Goal: Information Seeking & Learning: Learn about a topic

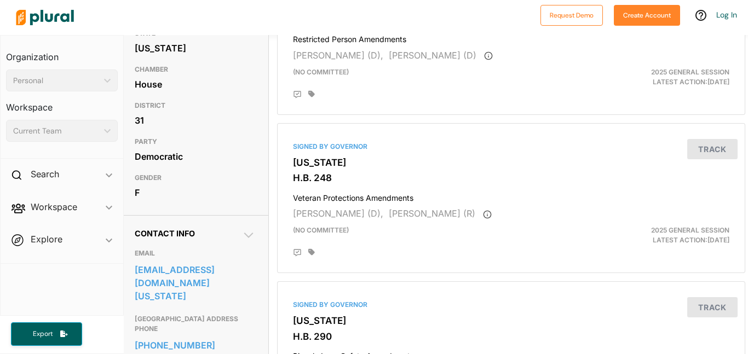
scroll to position [0, 3]
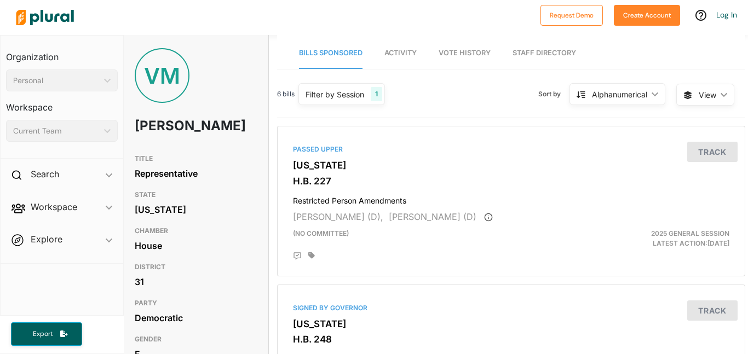
click at [403, 55] on span "Activity" at bounding box center [400, 53] width 32 height 8
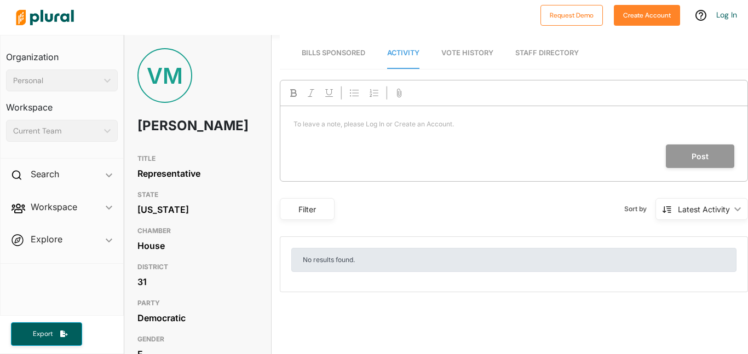
click at [465, 67] on link "Vote History" at bounding box center [467, 53] width 52 height 31
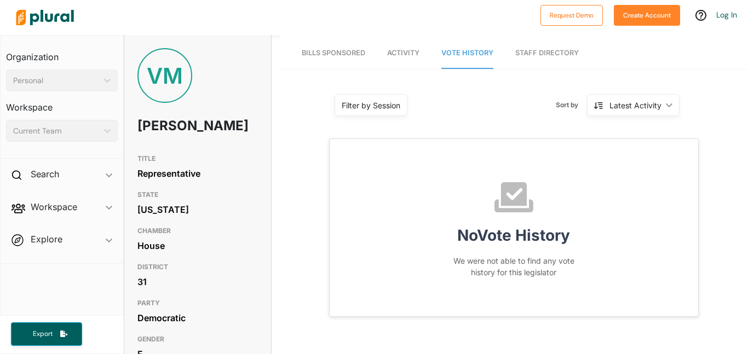
click at [351, 59] on link "Bills Sponsored" at bounding box center [333, 53] width 63 height 31
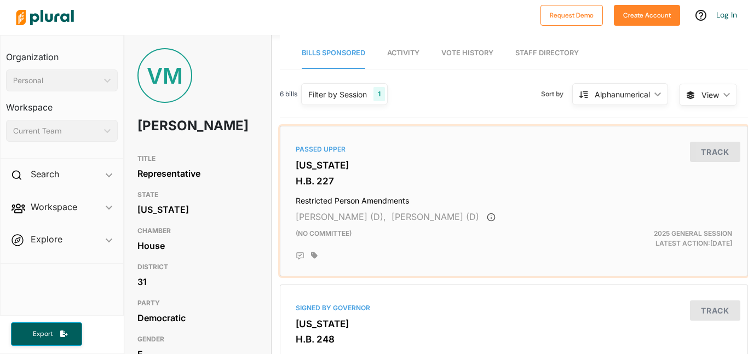
click at [291, 126] on div "Passed Upper Utah H.B. 227 Restricted Person Amendments Verona Mauga (D), Steph…" at bounding box center [514, 201] width 468 height 151
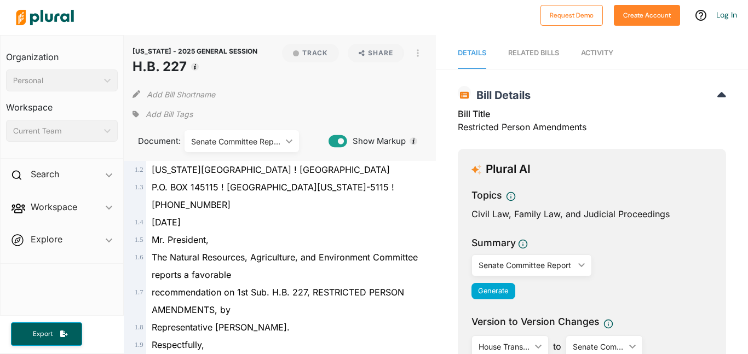
click at [219, 226] on div "March 4, 2025" at bounding box center [284, 222] width 277 height 18
click at [181, 226] on span "March 4, 2025" at bounding box center [166, 222] width 29 height 11
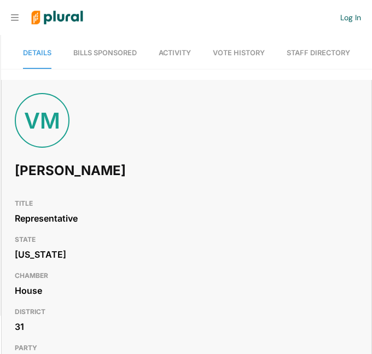
click at [125, 45] on link "Bills Sponsored" at bounding box center [104, 53] width 63 height 31
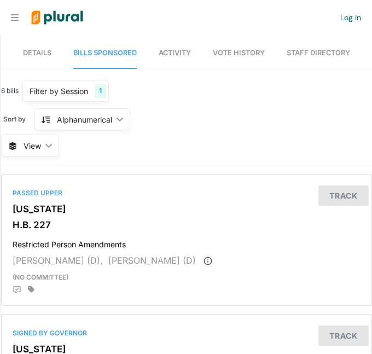
click at [230, 53] on span "Vote History" at bounding box center [239, 53] width 52 height 8
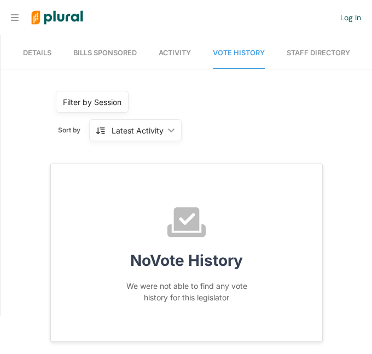
click at [176, 56] on span "Activity" at bounding box center [175, 53] width 32 height 8
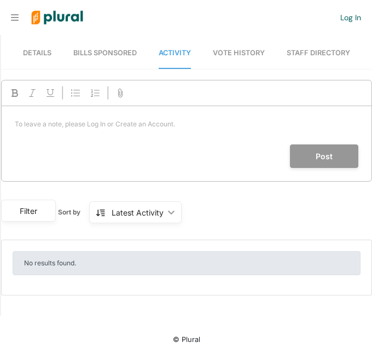
click at [47, 54] on span "Details" at bounding box center [37, 53] width 28 height 8
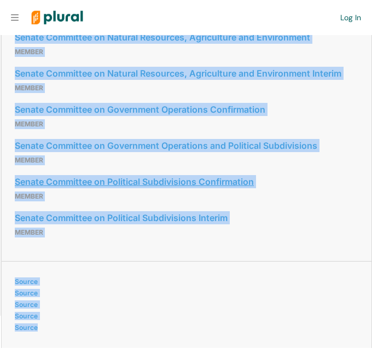
scroll to position [808, 0]
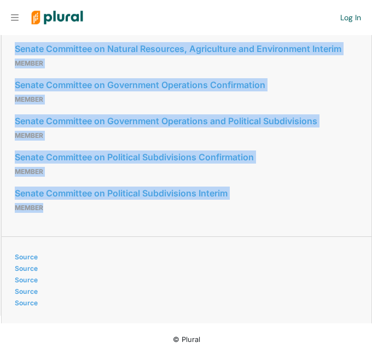
drag, startPoint x: 11, startPoint y: 145, endPoint x: 89, endPoint y: 206, distance: 99.1
click at [89, 206] on div "Committees Senate Committee on Business, Economic Development, And Labor Approp…" at bounding box center [187, 30] width 370 height 412
copy div "Senate Committee on Business, Economic Development, And Labor Appropriations Su…"
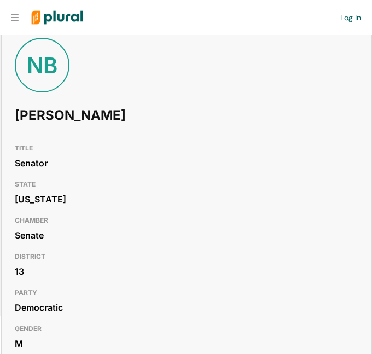
scroll to position [0, 0]
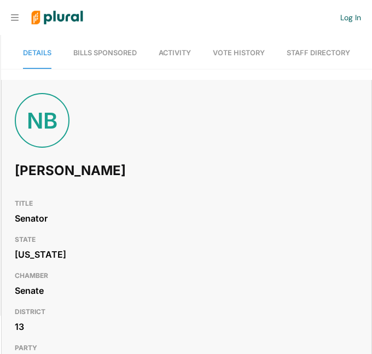
click at [89, 58] on link "Bills Sponsored" at bounding box center [104, 53] width 63 height 31
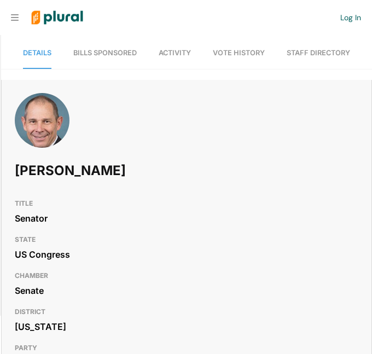
click at [117, 64] on link "Bills Sponsored" at bounding box center [104, 53] width 63 height 31
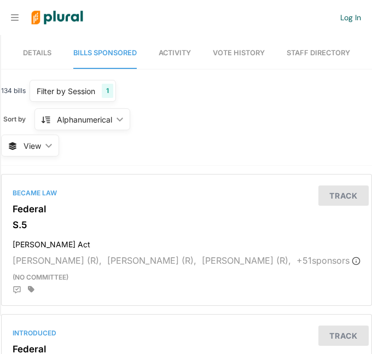
click at [45, 57] on link "Details" at bounding box center [37, 53] width 28 height 31
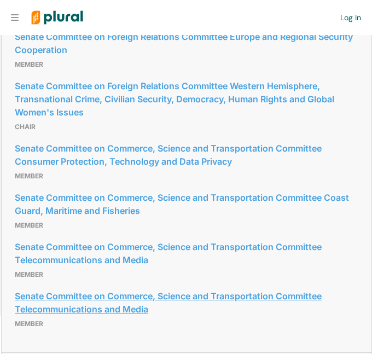
scroll to position [1347, 0]
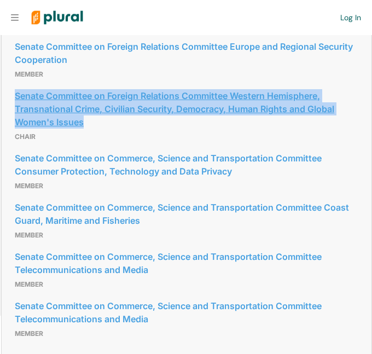
drag, startPoint x: 8, startPoint y: 190, endPoint x: 110, endPoint y: 219, distance: 106.4
copy link "Senate Committee on Foreign Relations Committee Western Hemisphere, Transnation…"
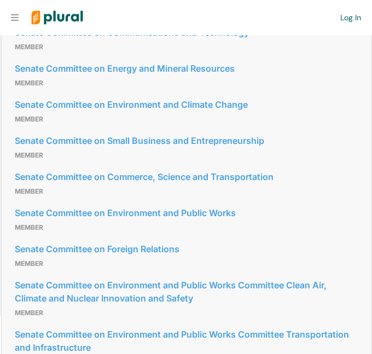
scroll to position [910, 0]
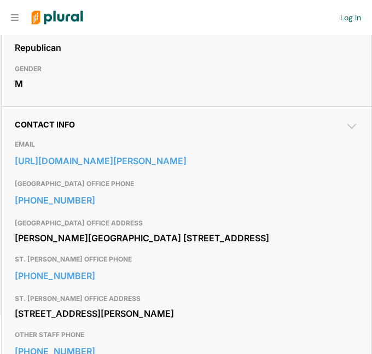
scroll to position [318, 0]
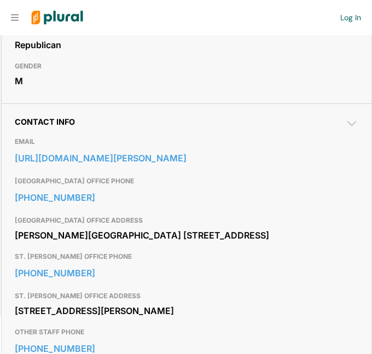
click at [152, 126] on h2 "Contact Info" at bounding box center [187, 121] width 344 height 9
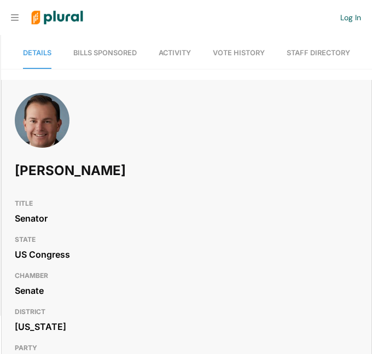
click at [73, 58] on link "Bills Sponsored" at bounding box center [104, 53] width 63 height 31
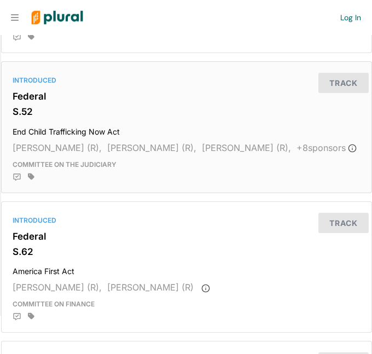
scroll to position [548, 0]
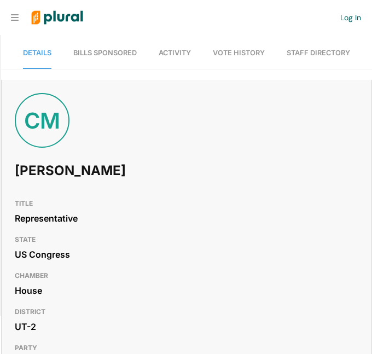
click at [94, 50] on span "Bills Sponsored" at bounding box center [104, 53] width 63 height 8
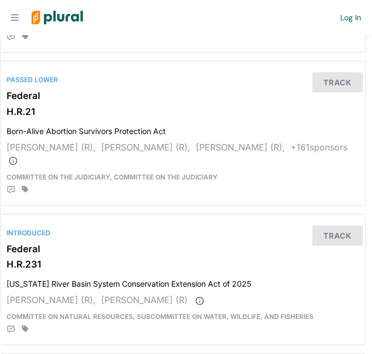
scroll to position [595, 6]
